Goal: Check status: Check status

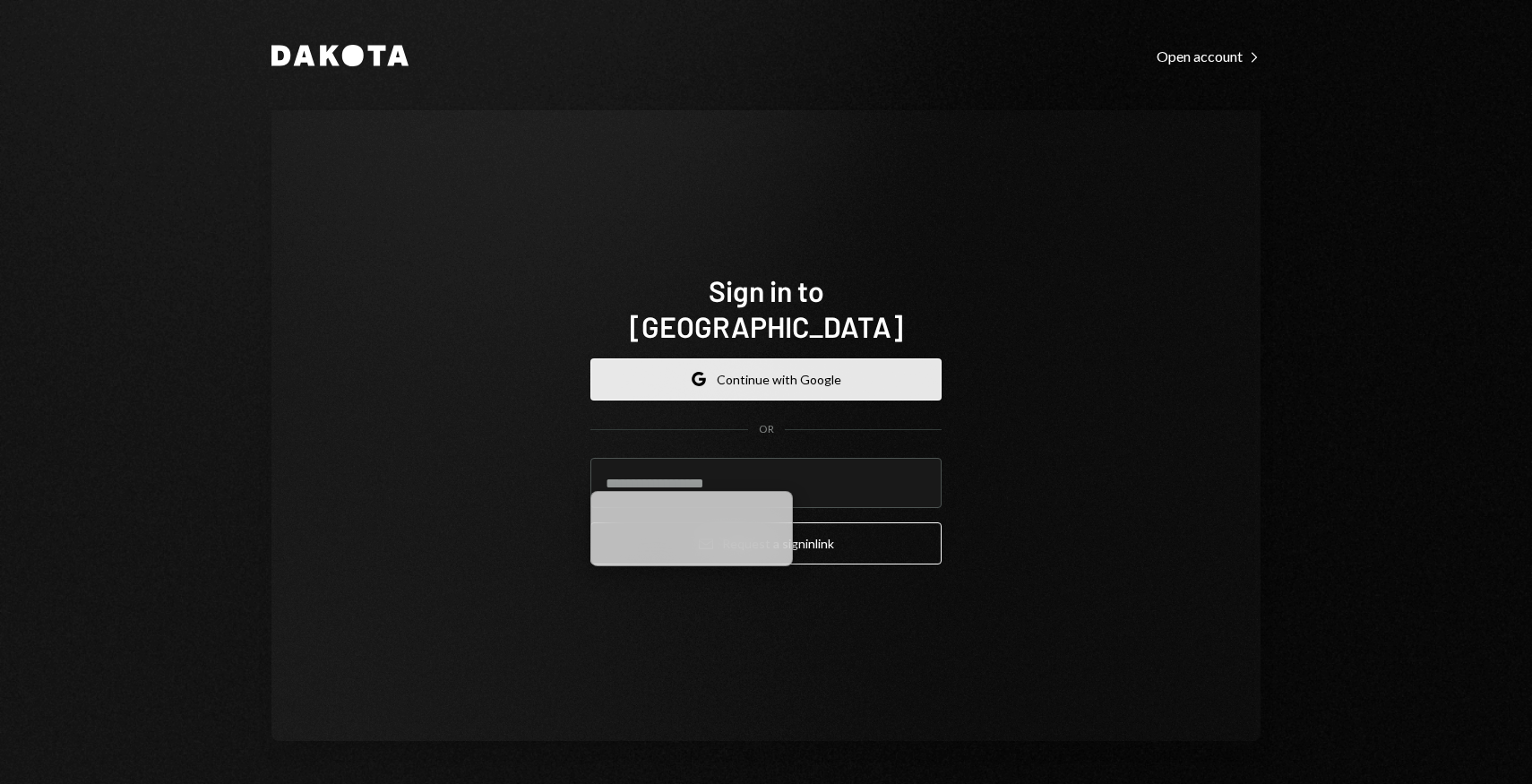
click at [724, 371] on button "Google Continue with Google" at bounding box center [766, 379] width 351 height 42
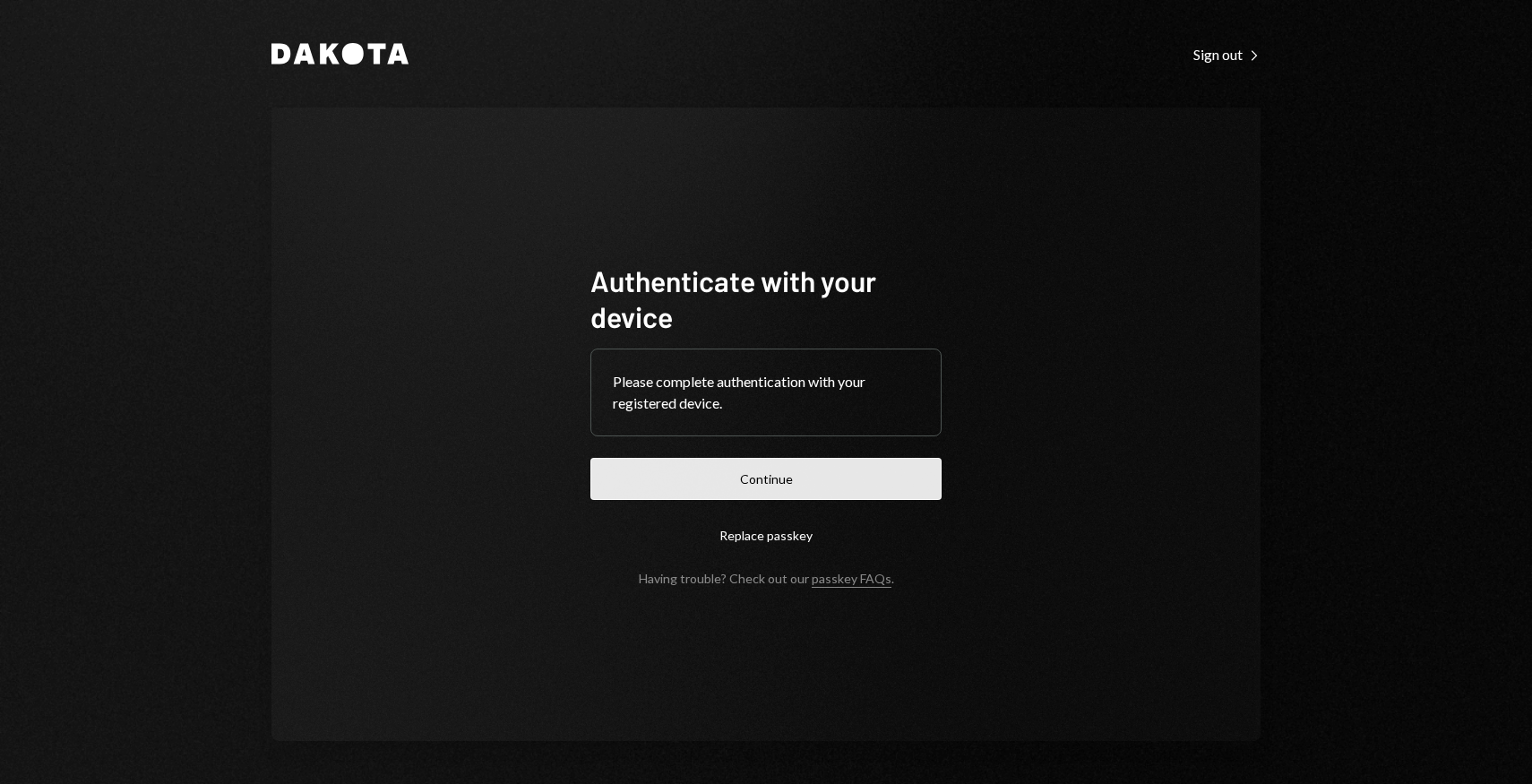
click at [797, 466] on button "Continue" at bounding box center [766, 479] width 351 height 42
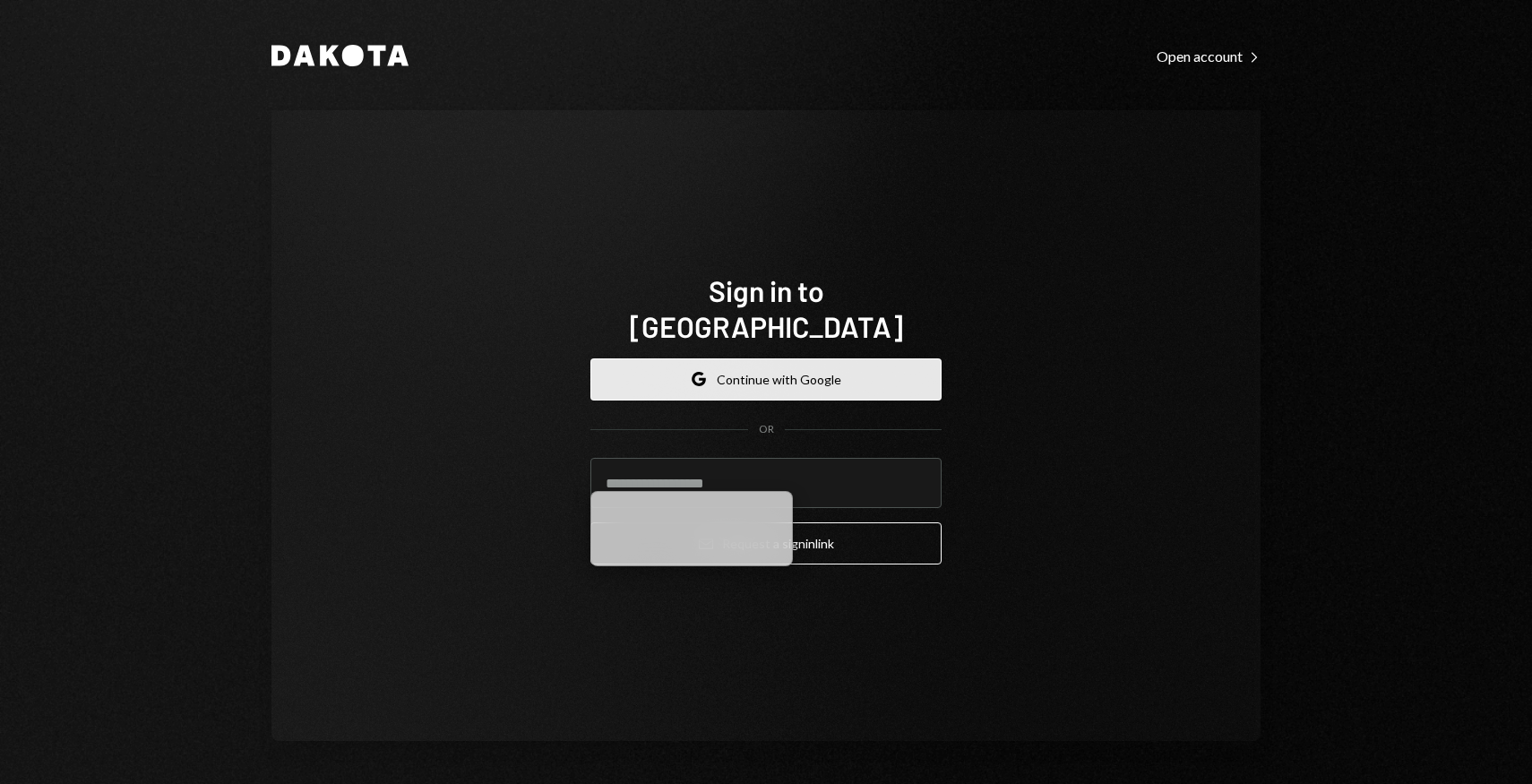
click at [668, 359] on button "Google Continue with Google" at bounding box center [766, 379] width 351 height 42
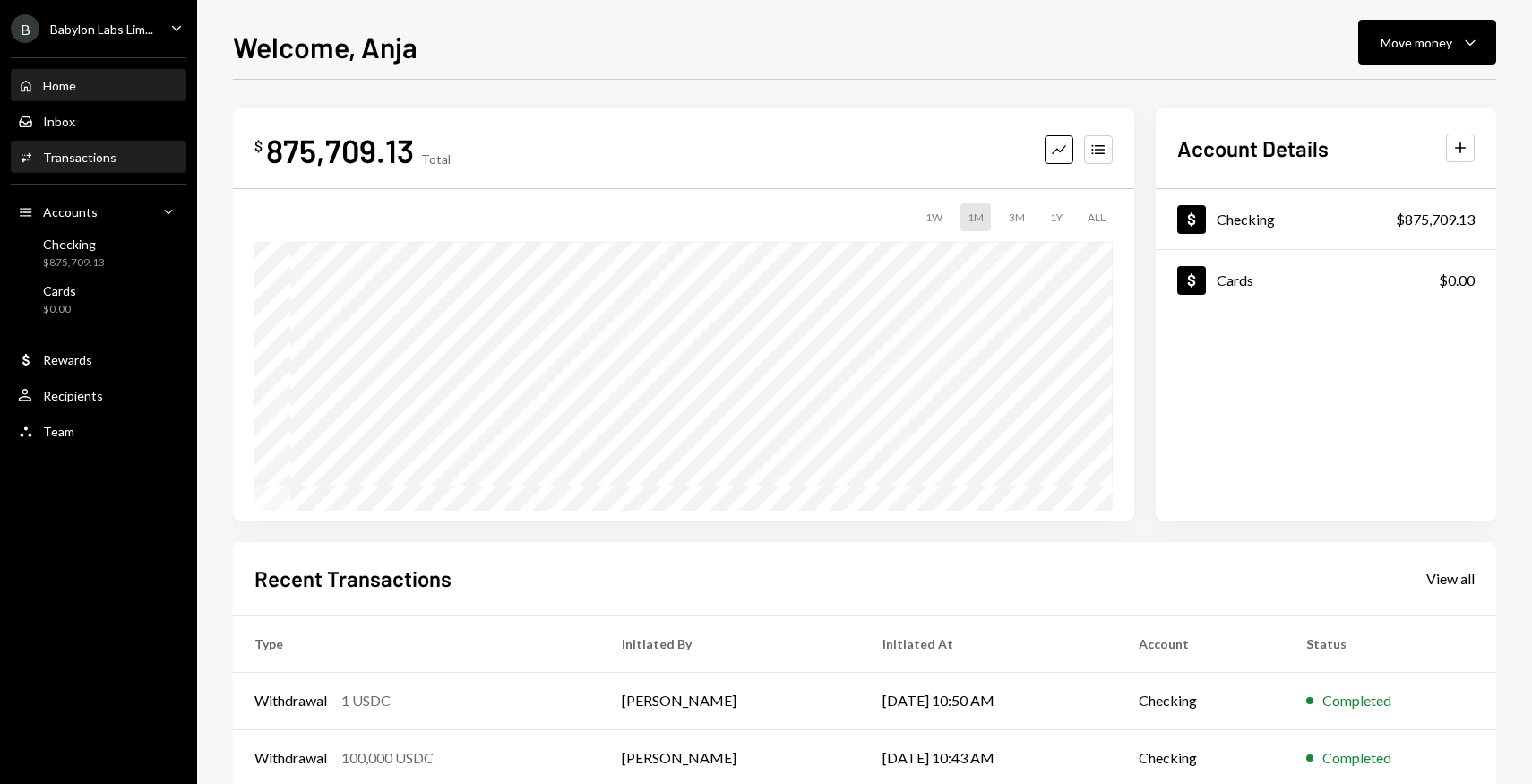
click at [92, 158] on div "Transactions" at bounding box center [79, 157] width 73 height 15
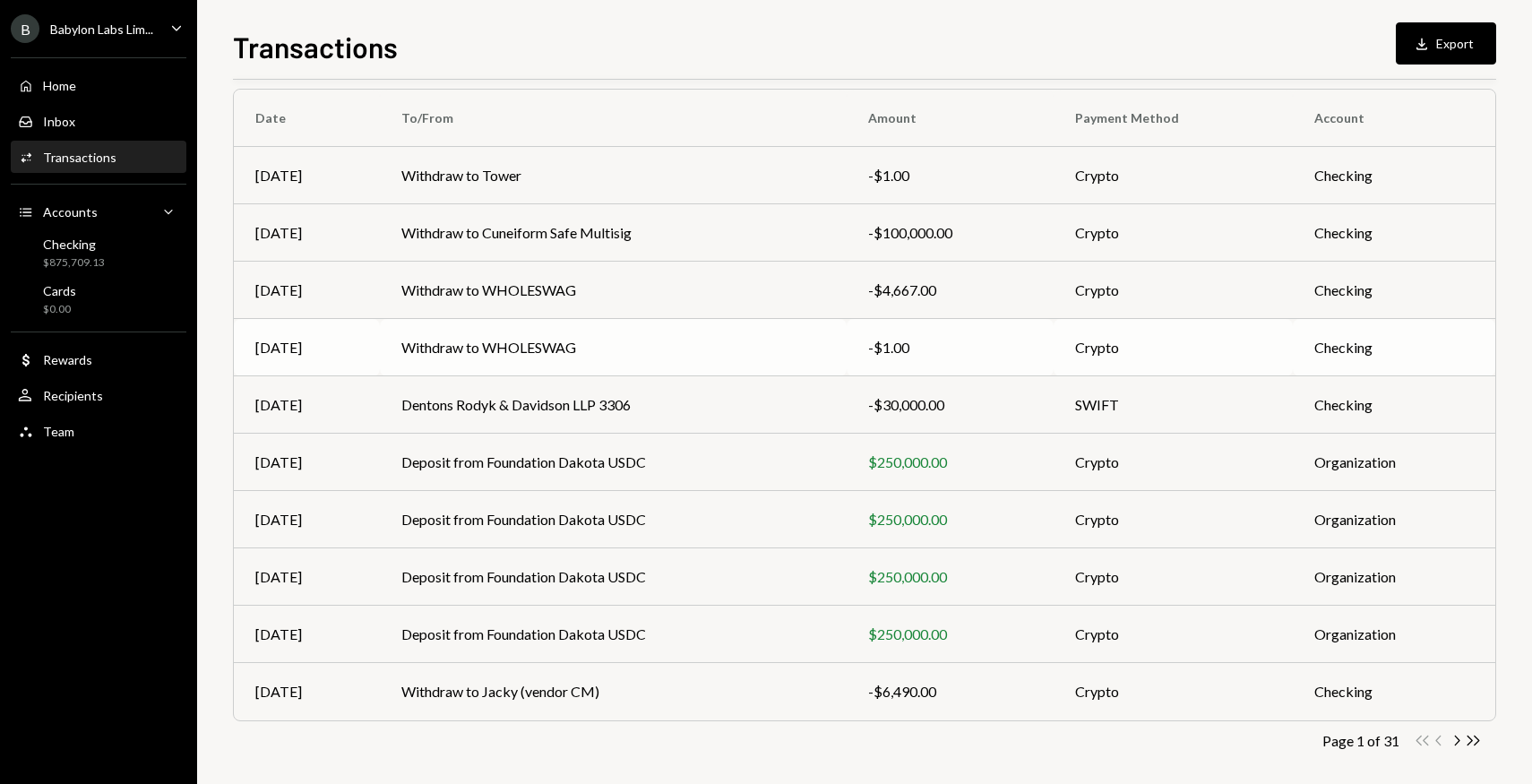
scroll to position [151, 0]
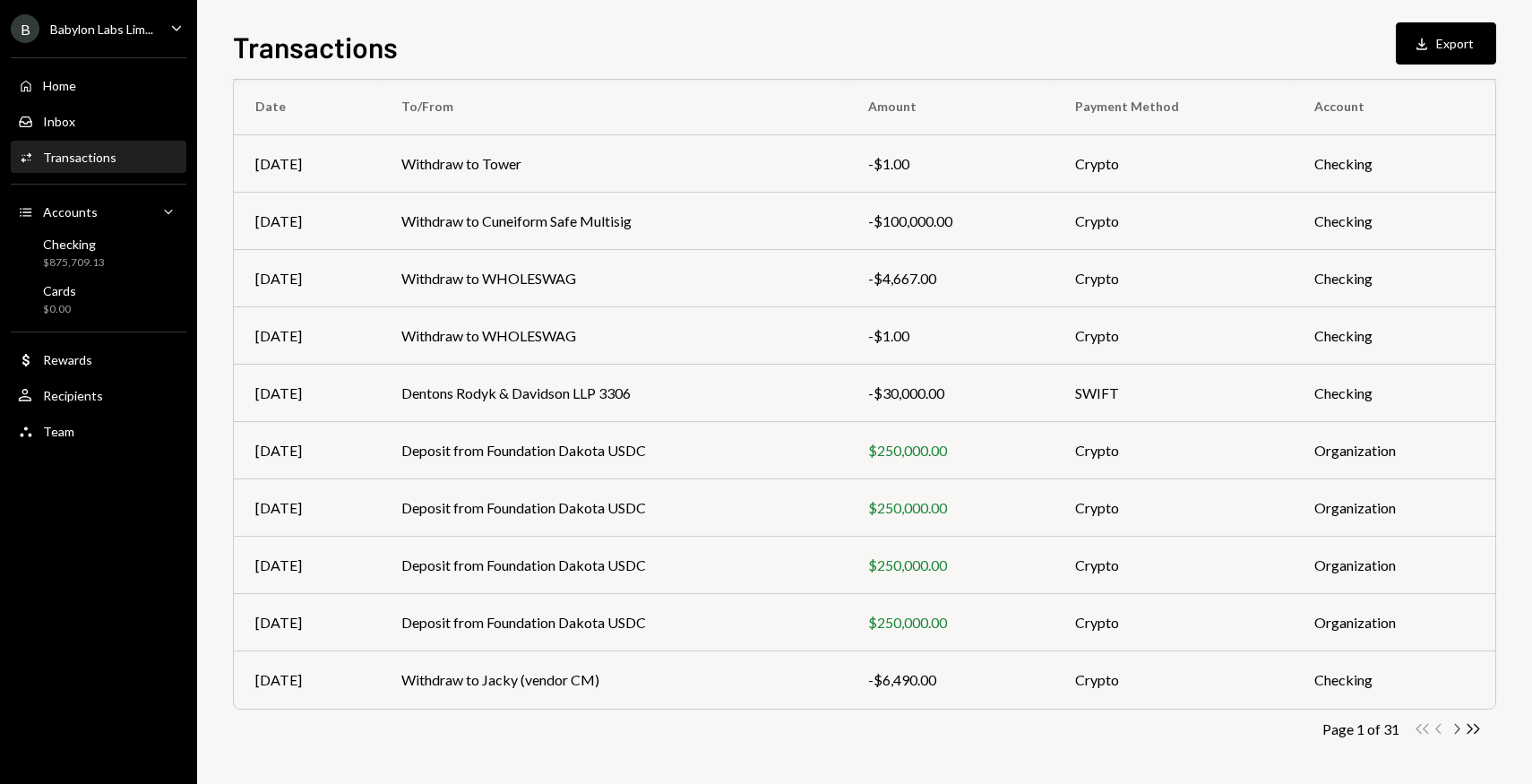
click at [1451, 728] on icon "Chevron Right" at bounding box center [1456, 728] width 17 height 17
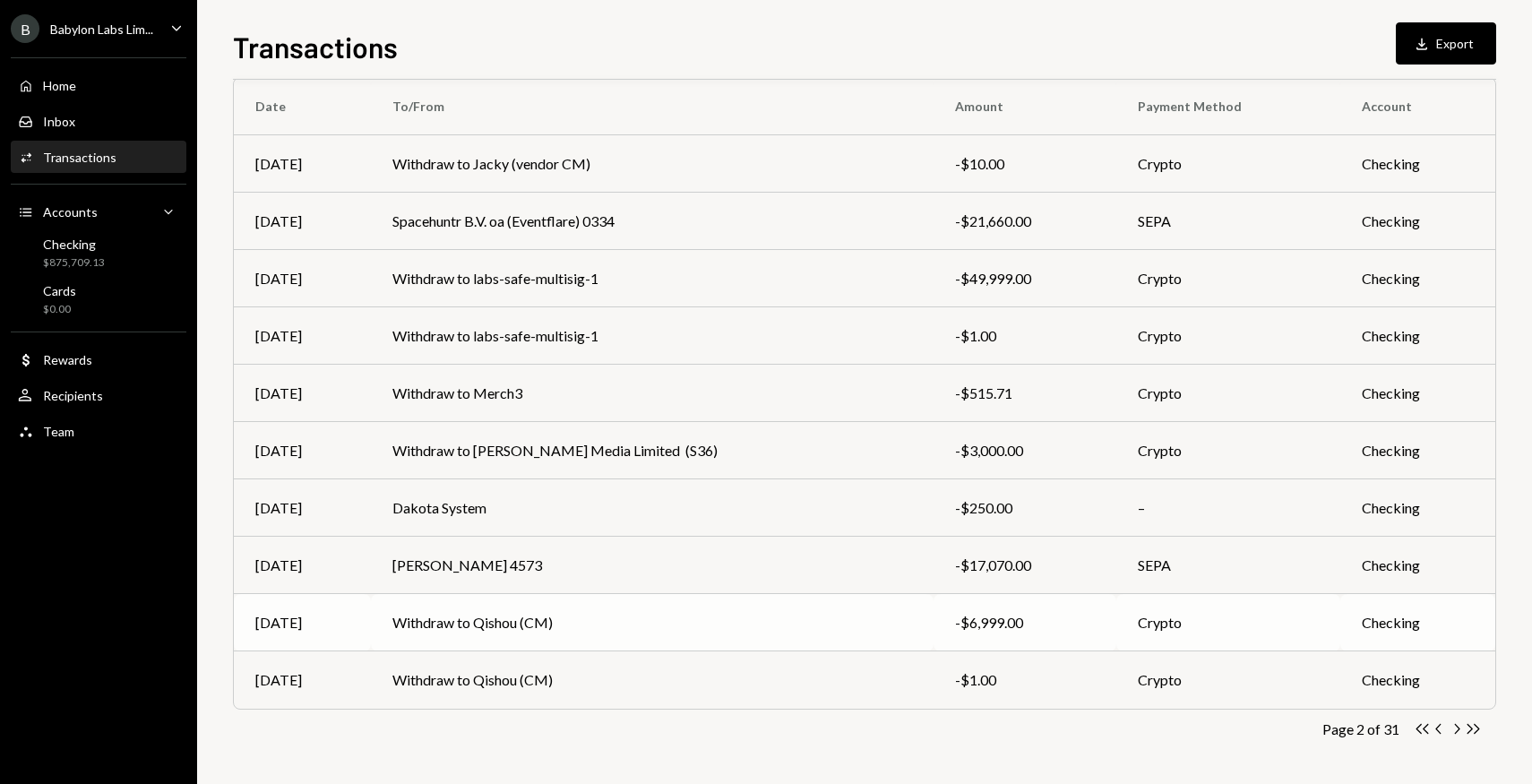
click at [544, 627] on td "Withdraw to Qishou (CM)" at bounding box center [652, 622] width 562 height 57
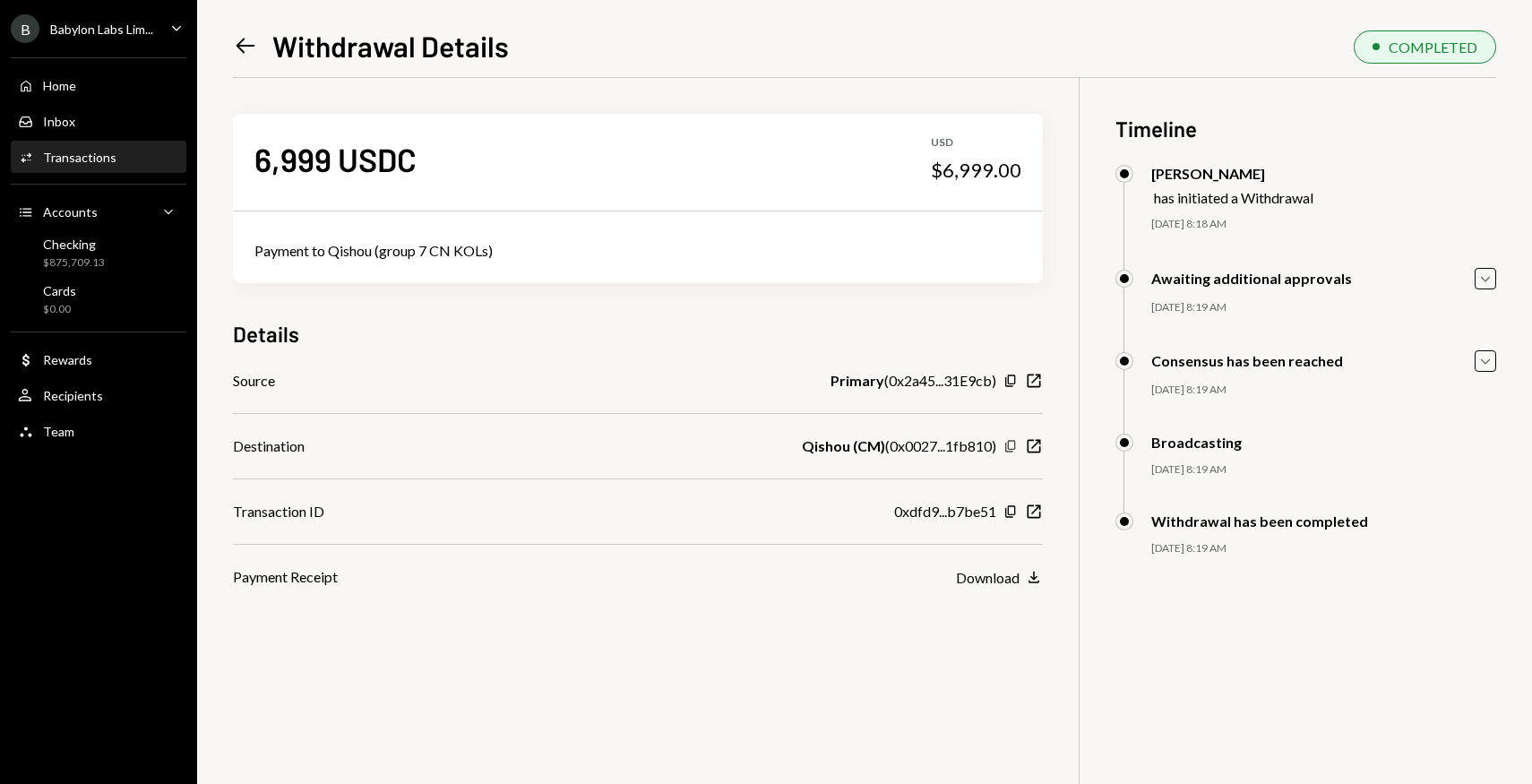
click at [1010, 447] on icon "Copy" at bounding box center [1010, 446] width 14 height 14
drag, startPoint x: 880, startPoint y: 449, endPoint x: 800, endPoint y: 448, distance: 80.0
click at [801, 448] on div "Qishou (CM) ( 0x0027...1fb810 )" at bounding box center [898, 446] width 195 height 22
copy b "Qishou (CM)"
click at [1011, 379] on icon "Copy" at bounding box center [1010, 381] width 14 height 14
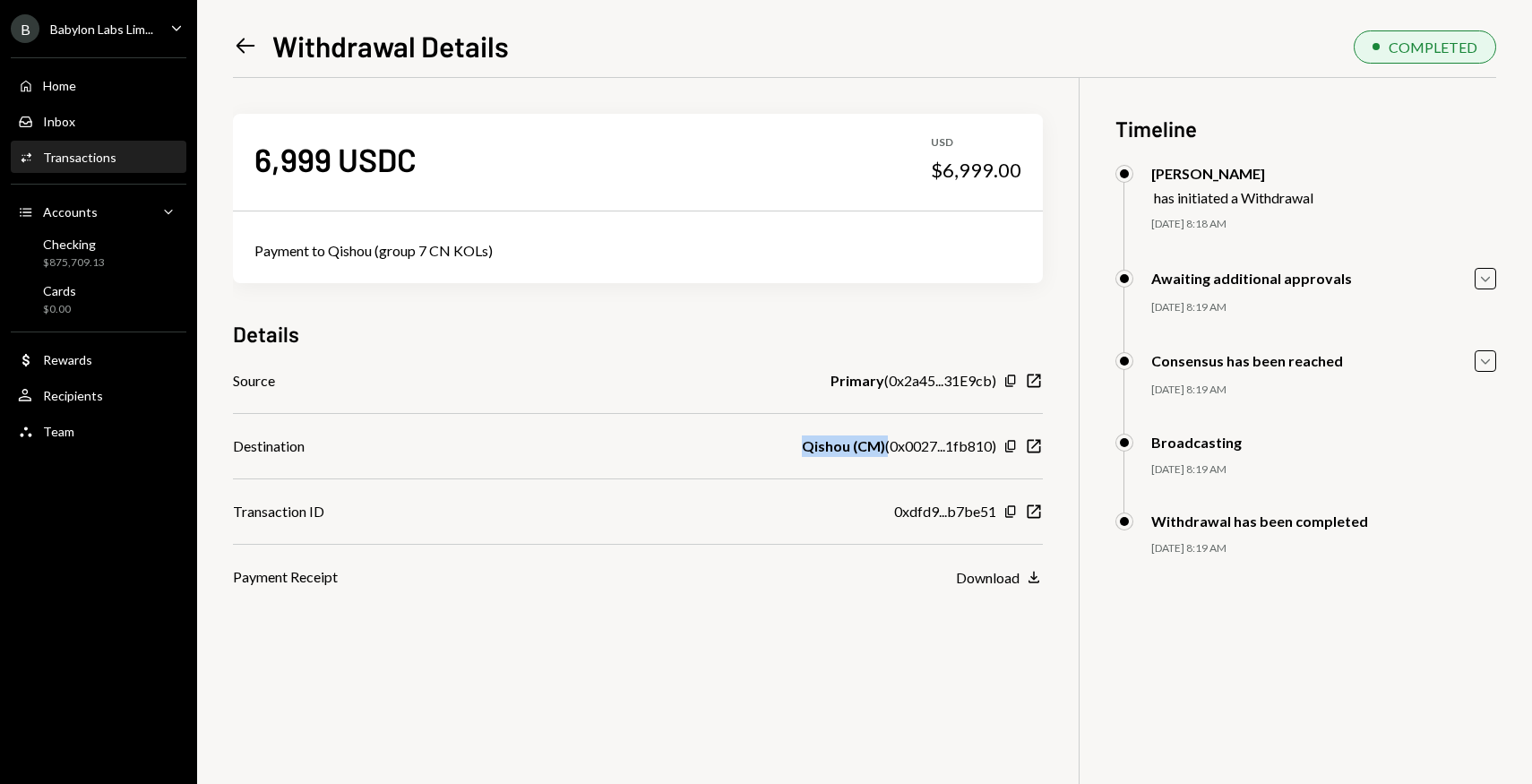
click at [253, 47] on icon "Left Arrow" at bounding box center [245, 46] width 25 height 25
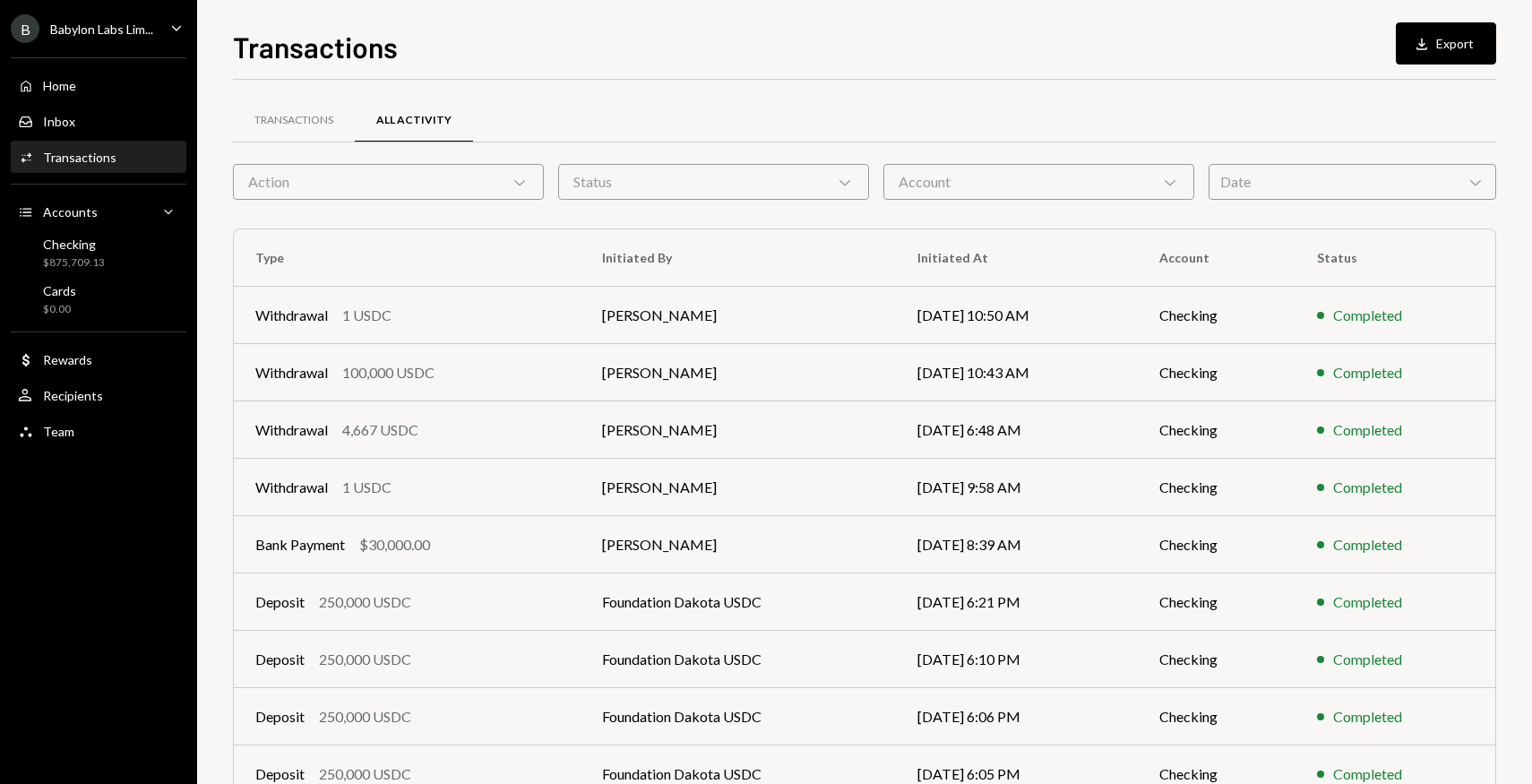
click at [1305, 197] on div "Date Chevron Down" at bounding box center [1353, 182] width 288 height 36
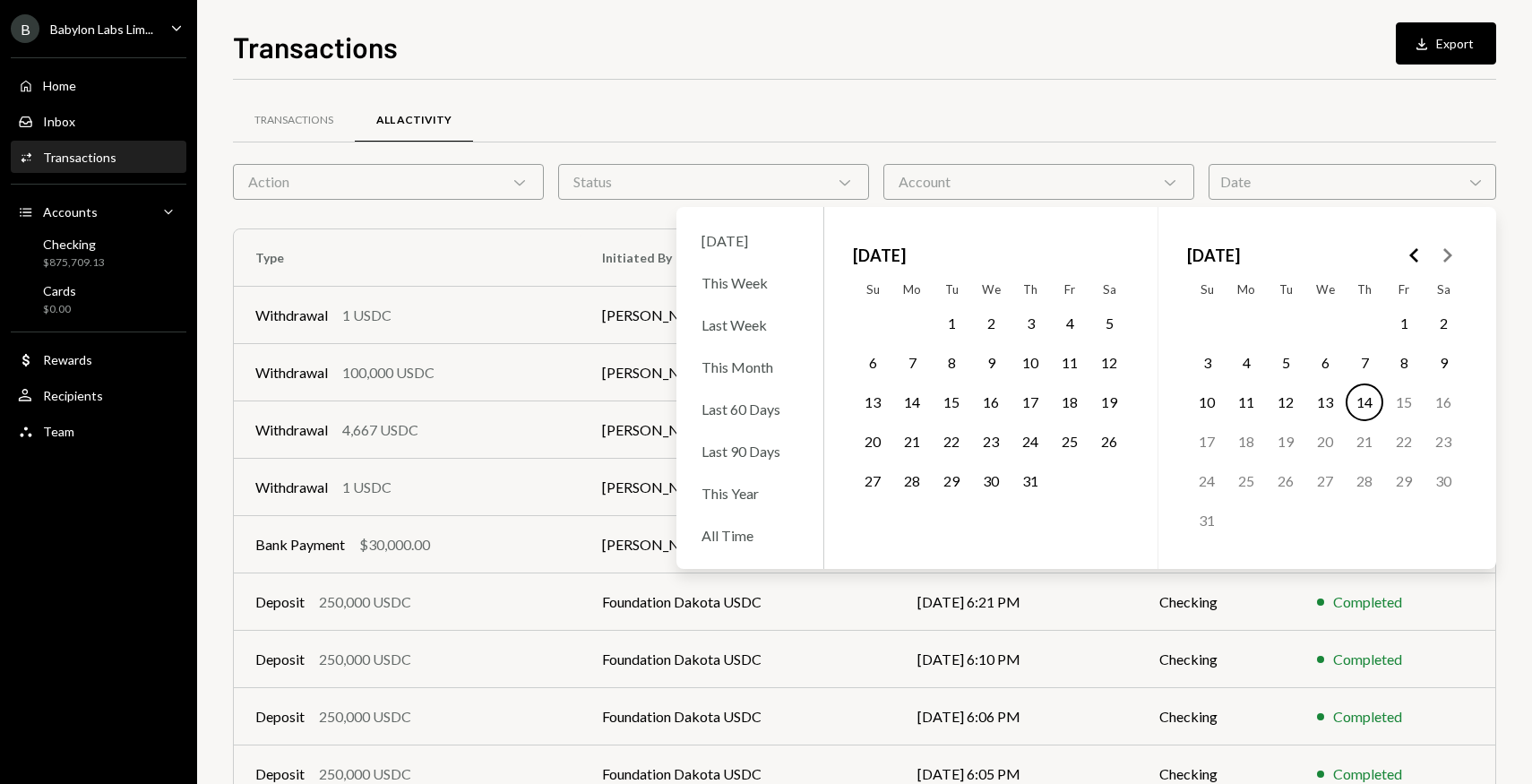
click at [1039, 485] on button "31" at bounding box center [1030, 481] width 38 height 38
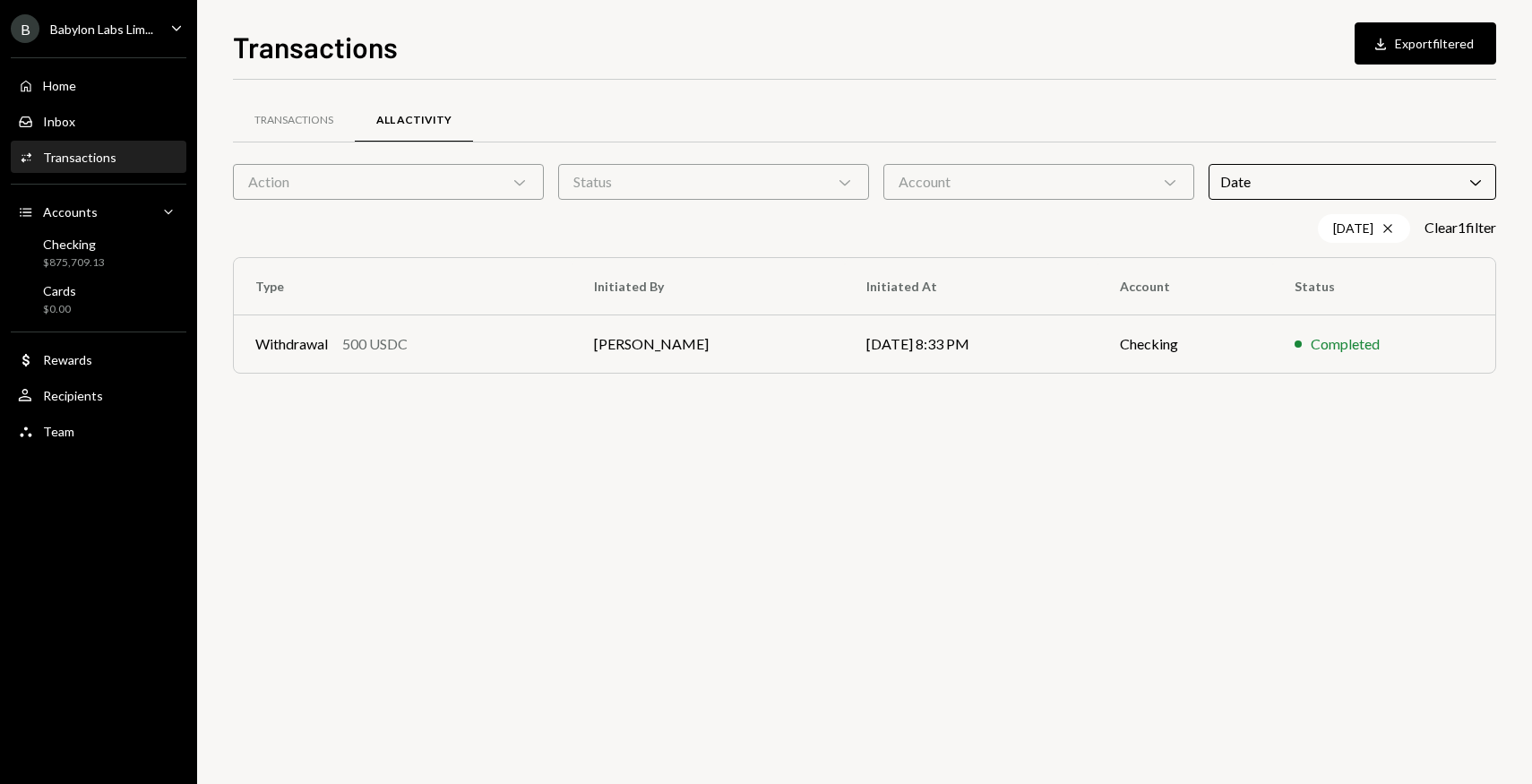
click at [1062, 112] on div "Transactions All Activity" at bounding box center [864, 120] width 1263 height 45
click at [685, 330] on td "[PERSON_NAME]" at bounding box center [709, 343] width 273 height 57
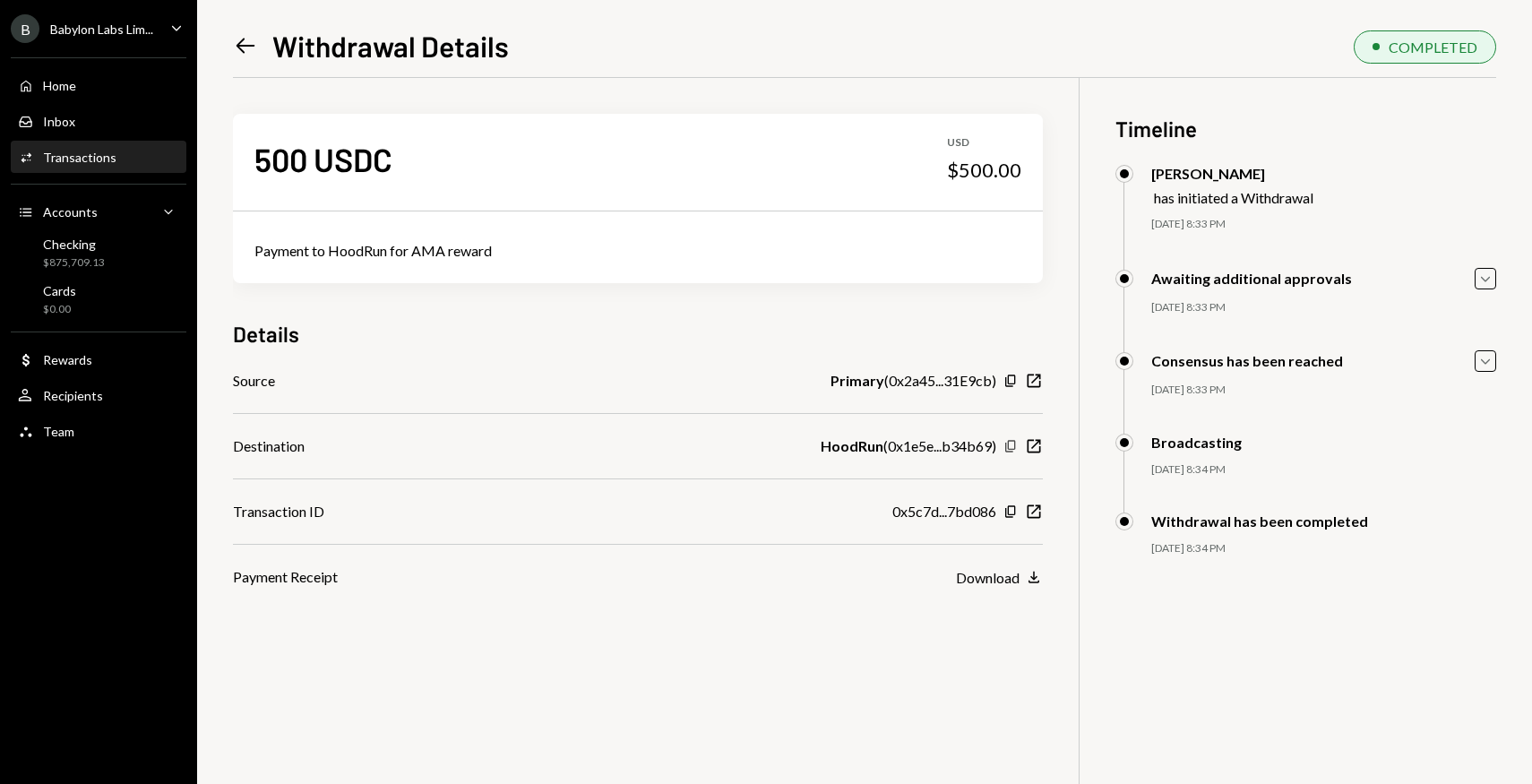
click at [1008, 450] on icon "Copy" at bounding box center [1010, 446] width 14 height 14
drag, startPoint x: 878, startPoint y: 445, endPoint x: 817, endPoint y: 445, distance: 61.0
click at [820, 445] on b "HoodRun" at bounding box center [851, 446] width 62 height 22
copy b "HoodRun"
